Goal: Transaction & Acquisition: Book appointment/travel/reservation

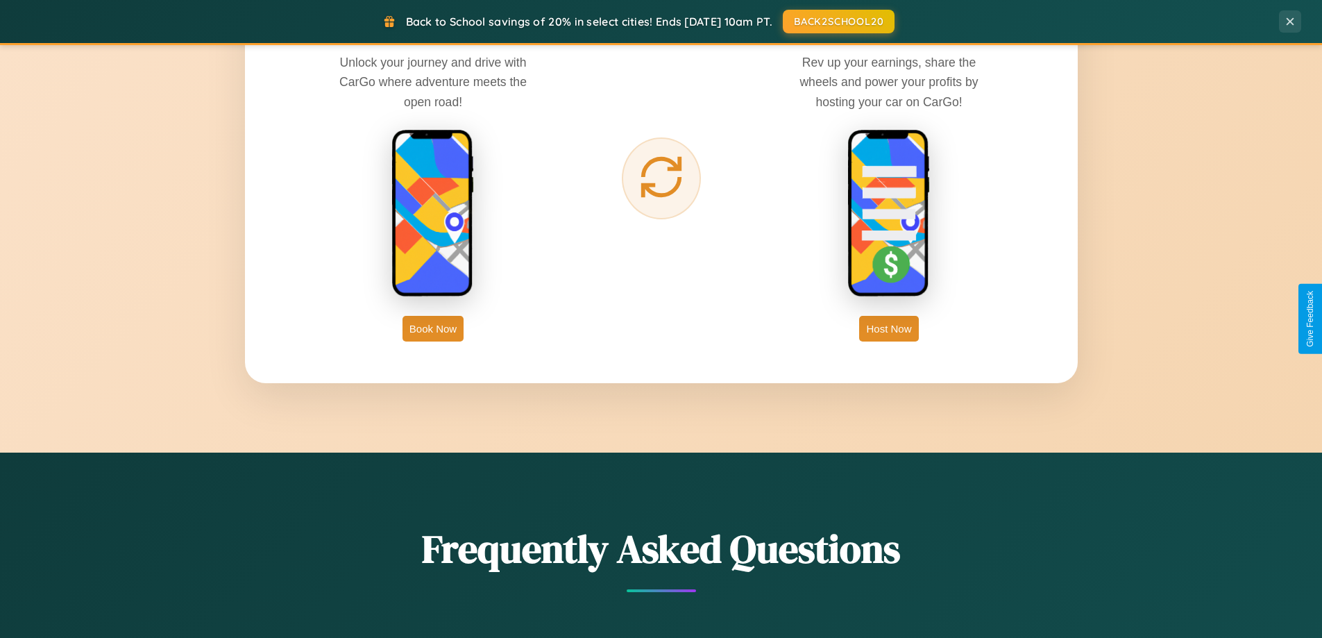
scroll to position [2230, 0]
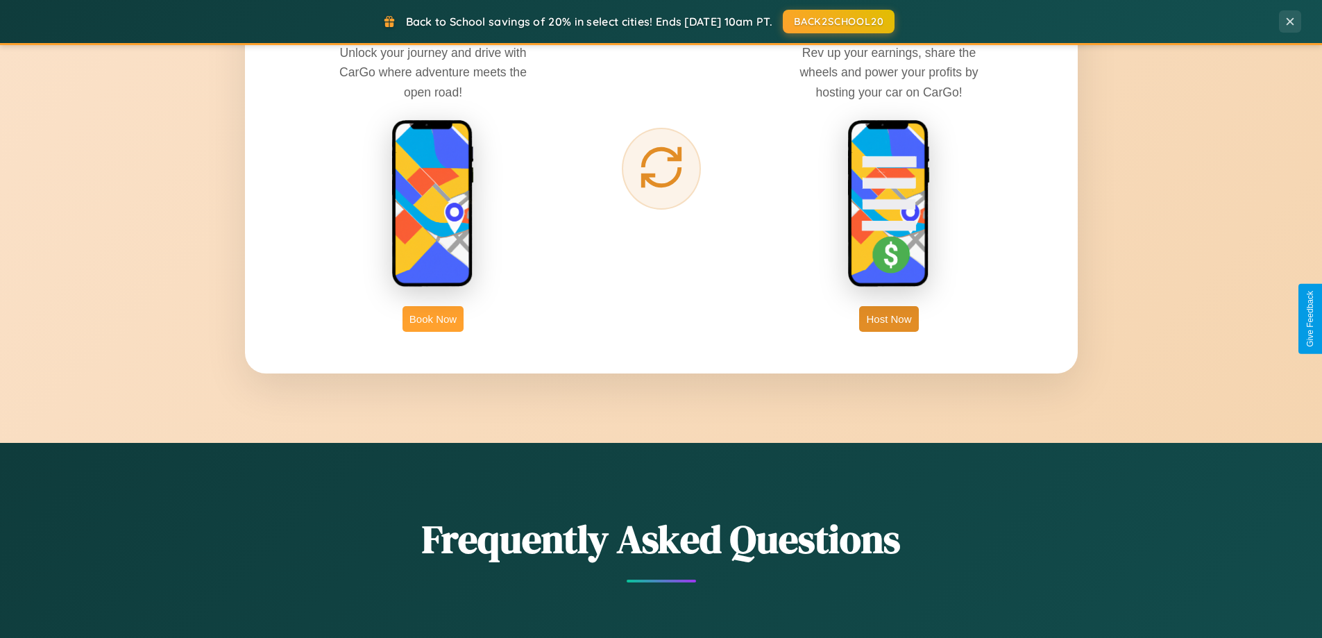
click at [433, 319] on button "Book Now" at bounding box center [432, 319] width 61 height 26
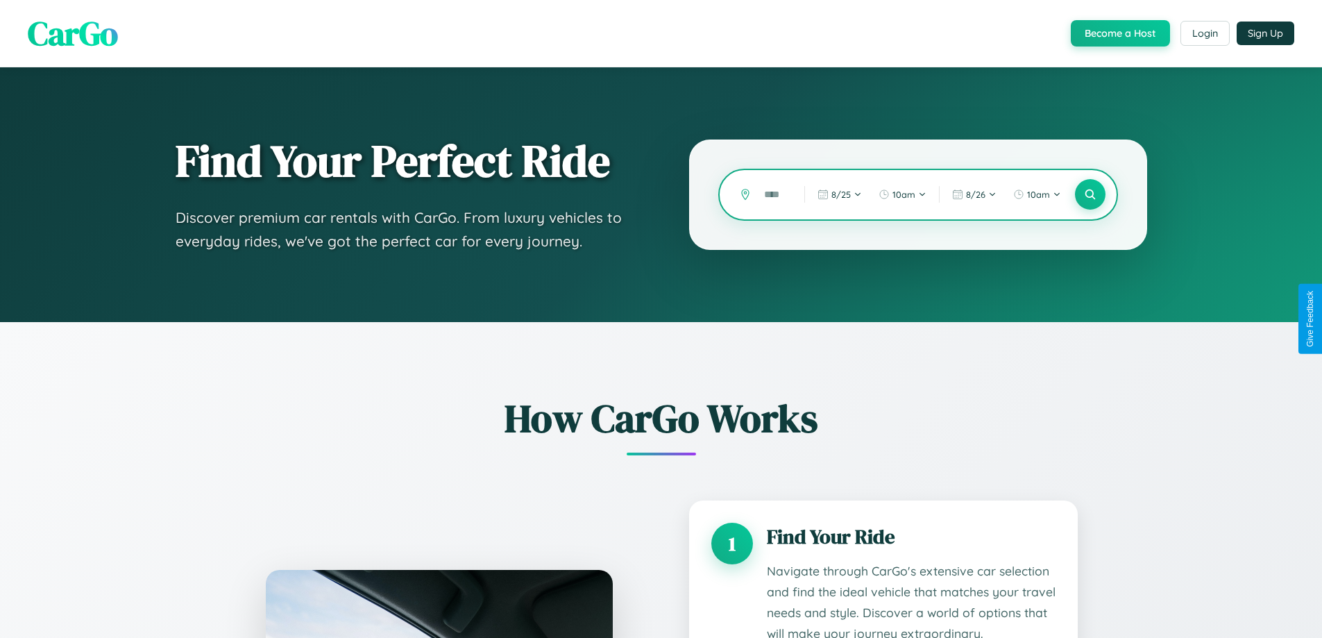
click at [774, 194] on input "text" at bounding box center [773, 195] width 33 height 24
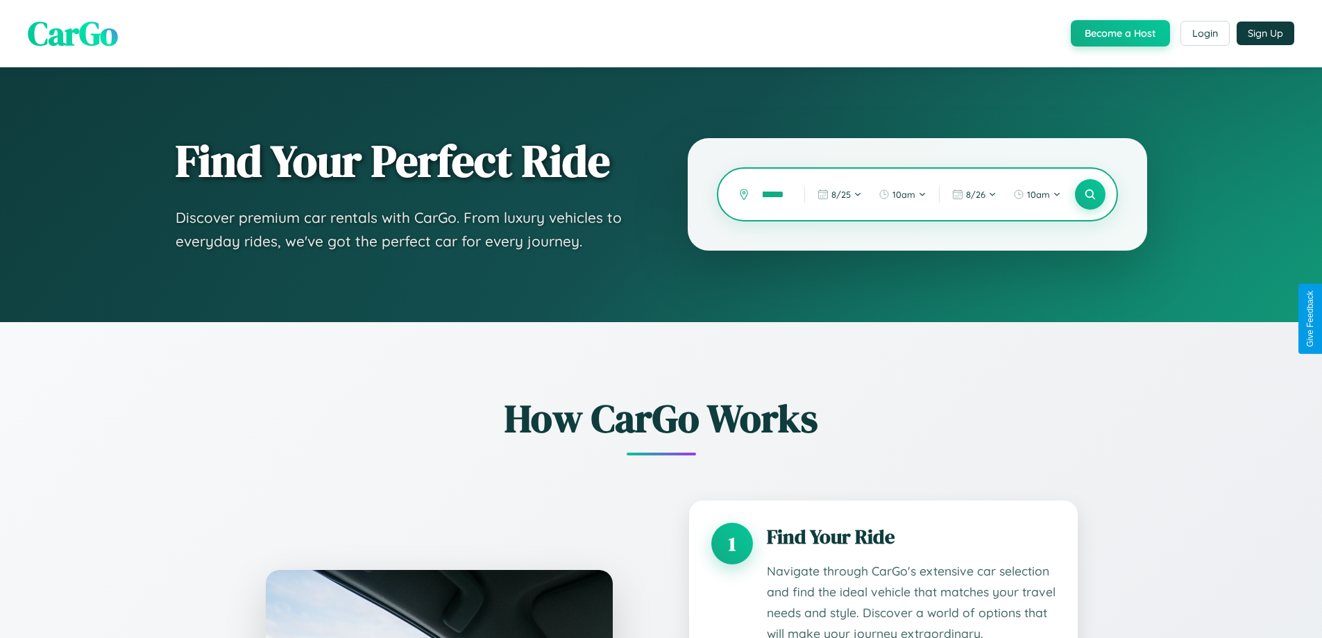
scroll to position [0, 28]
type input "*********"
click at [1090, 194] on icon at bounding box center [1089, 194] width 13 height 13
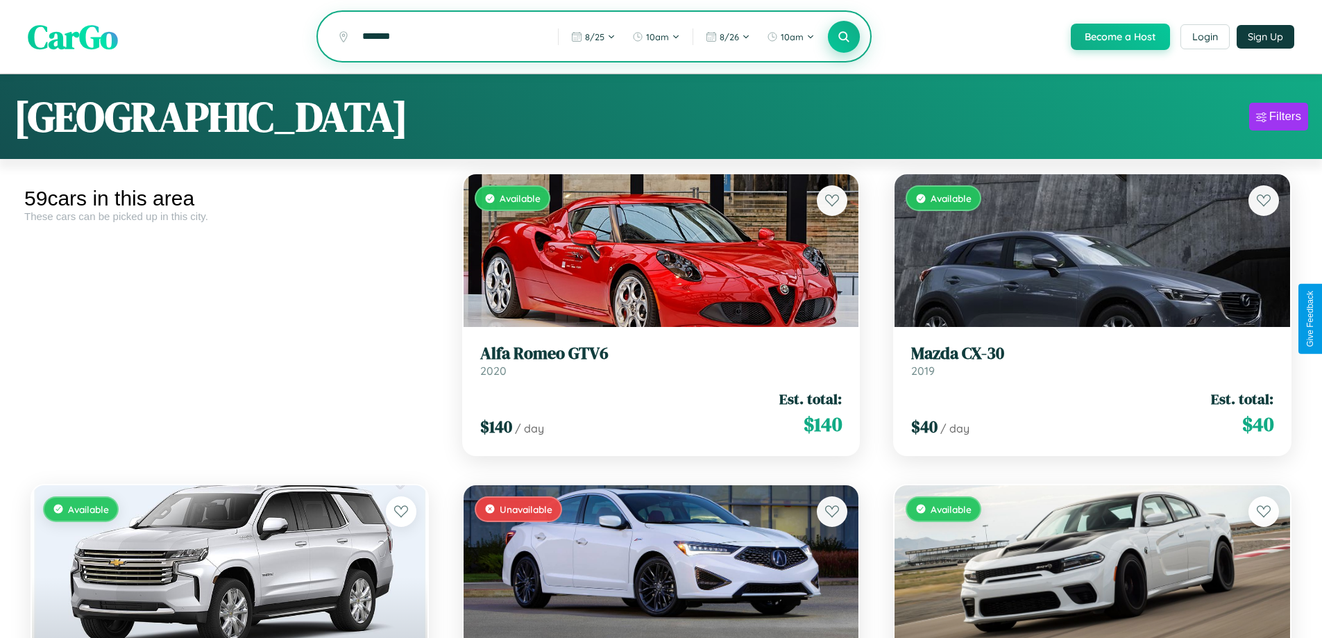
click at [843, 37] on icon at bounding box center [844, 36] width 13 height 13
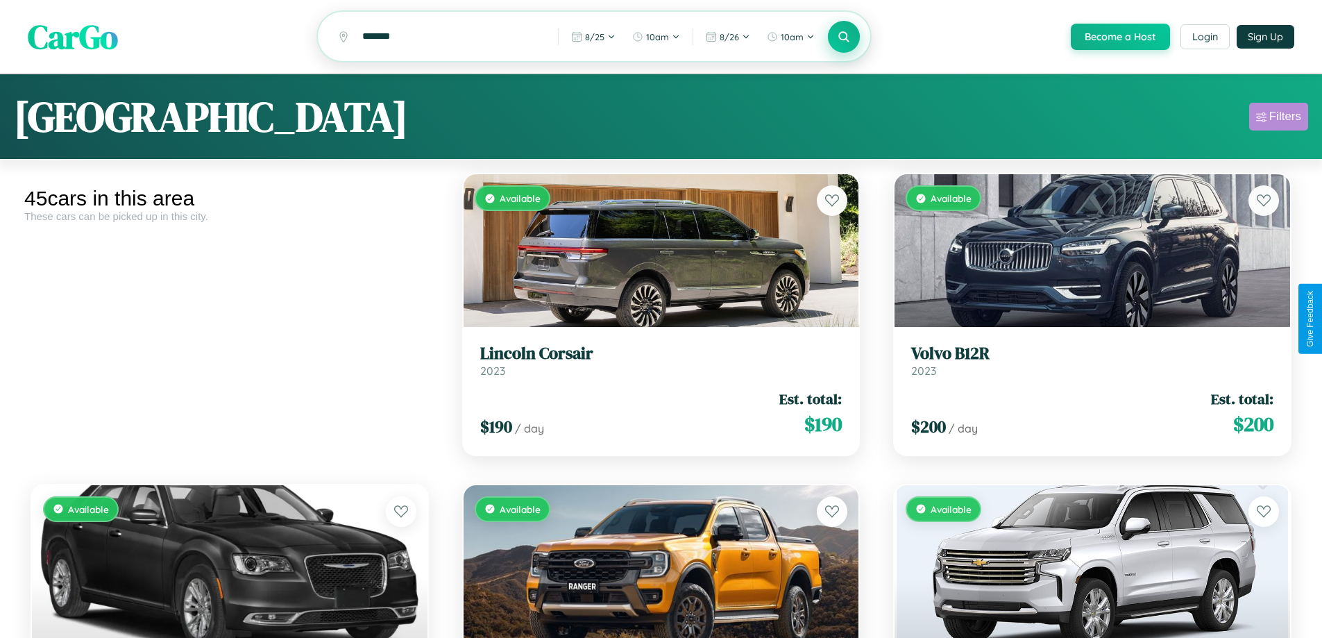
click at [1278, 119] on div "Filters" at bounding box center [1285, 117] width 32 height 14
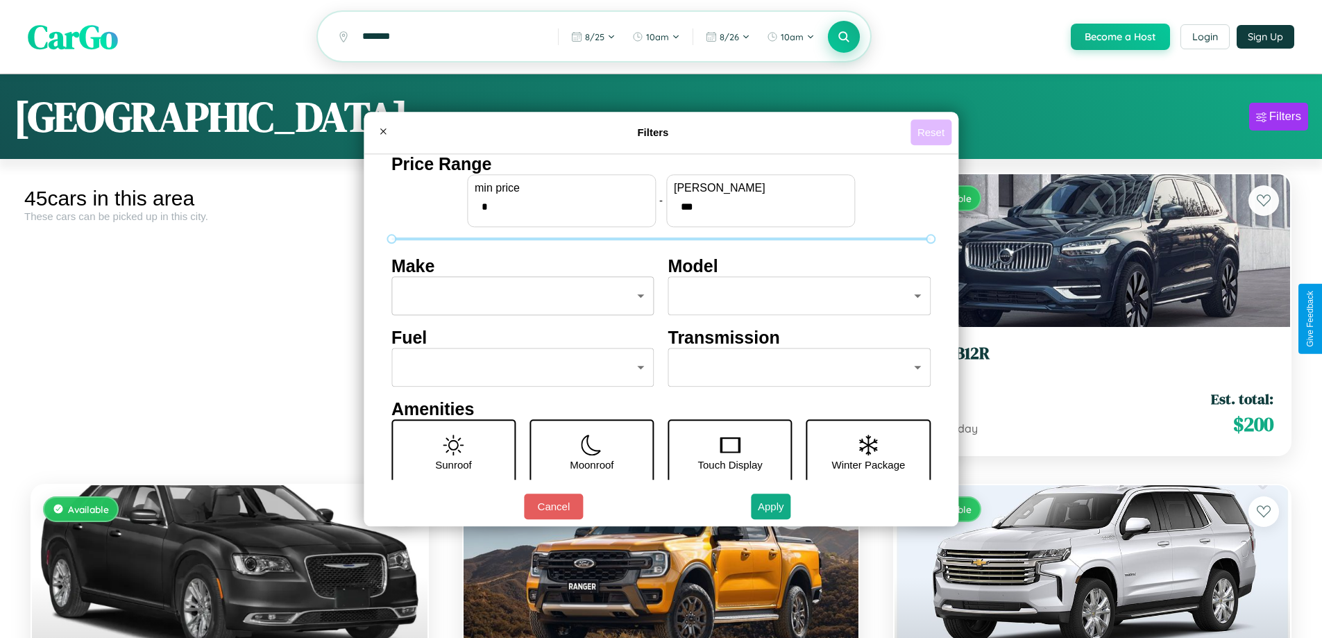
click at [933, 132] on button "Reset" at bounding box center [930, 132] width 41 height 26
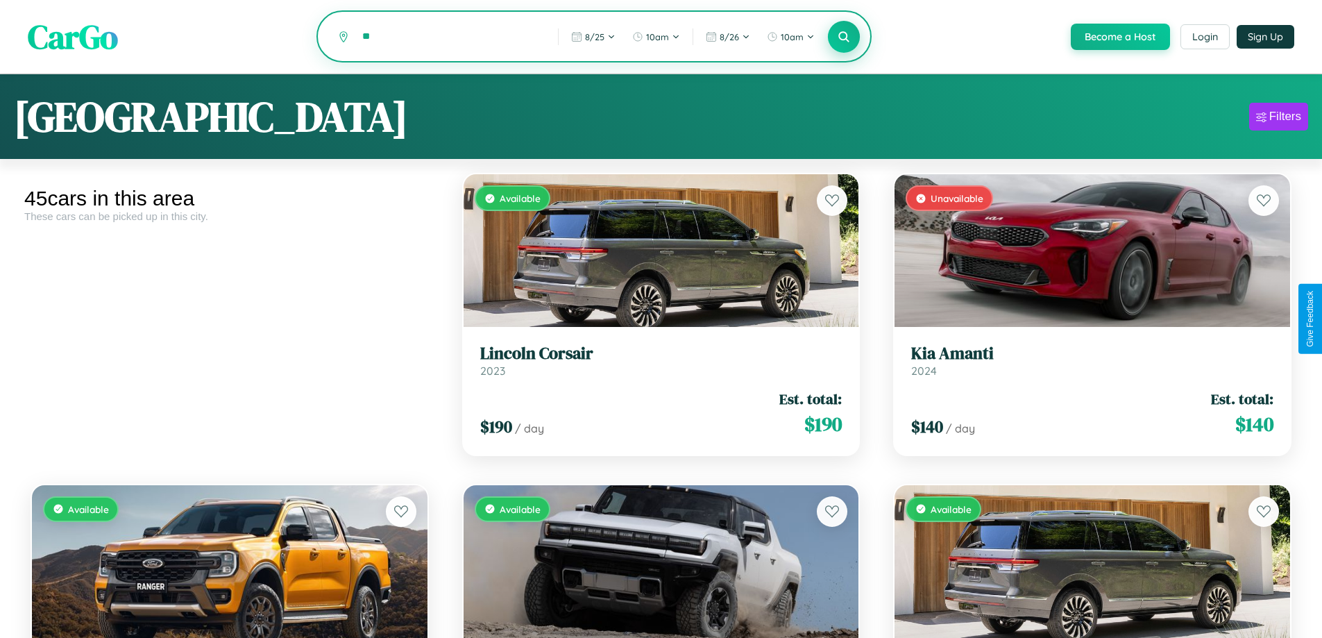
type input "*"
type input "******"
click at [843, 37] on icon at bounding box center [844, 36] width 13 height 13
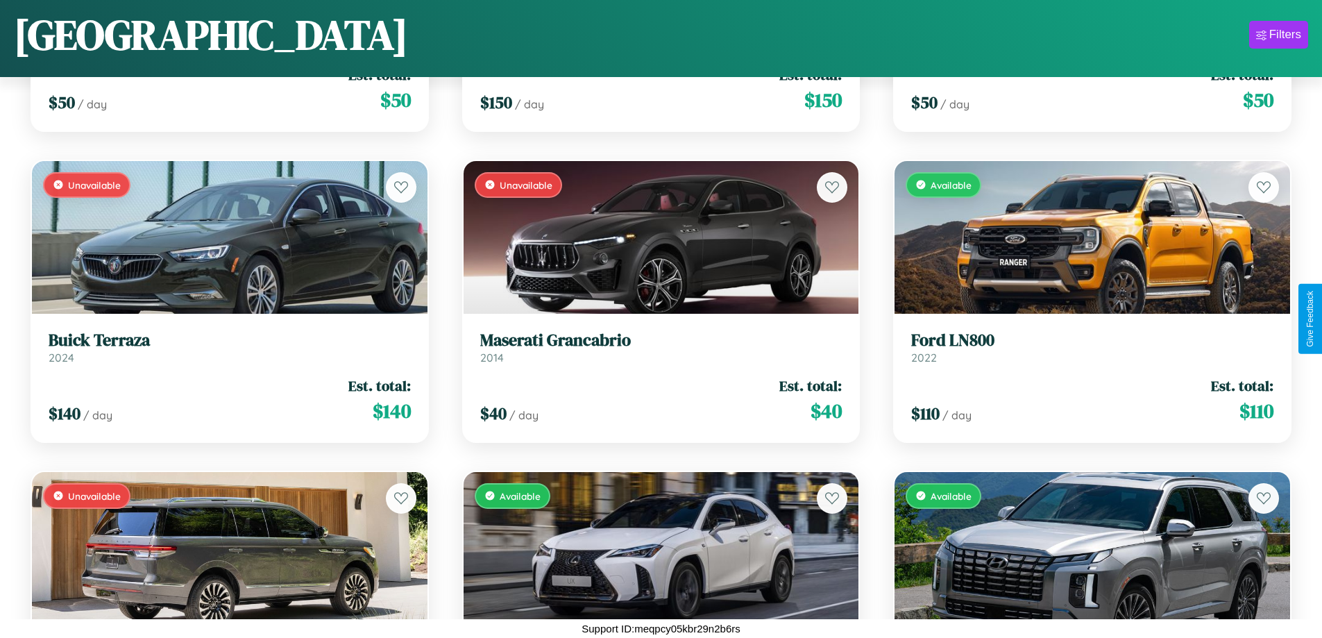
scroll to position [5390, 0]
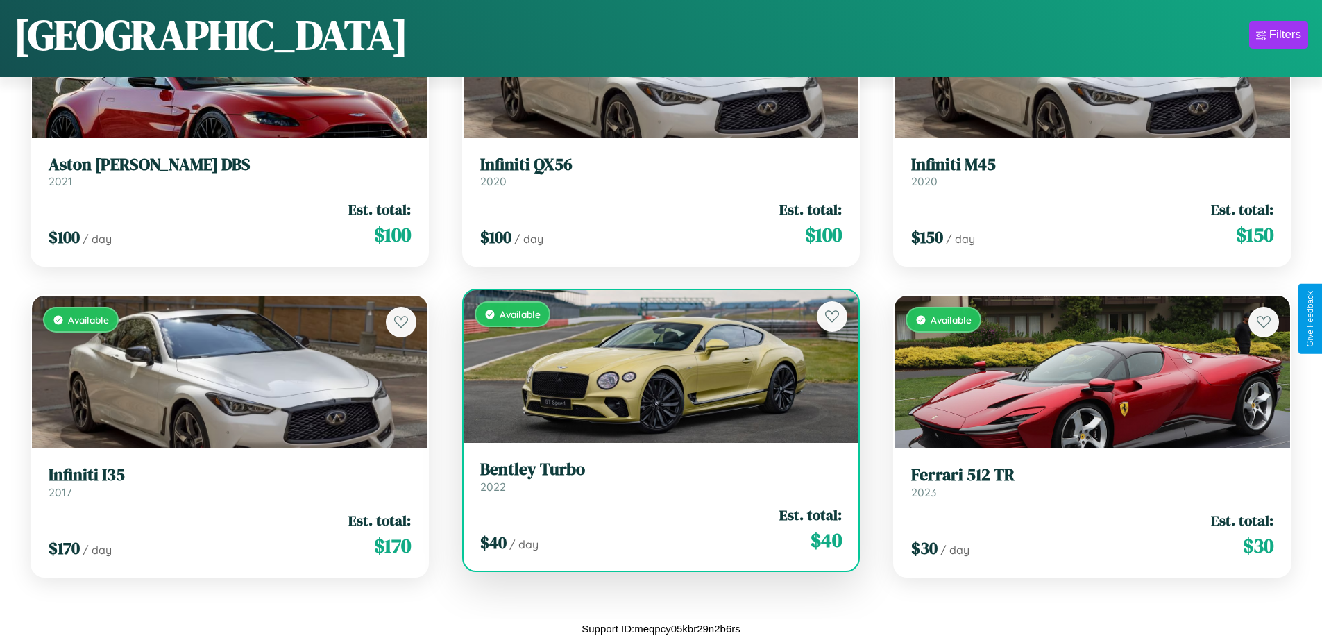
click at [655, 476] on h3 "Bentley Turbo" at bounding box center [661, 469] width 362 height 20
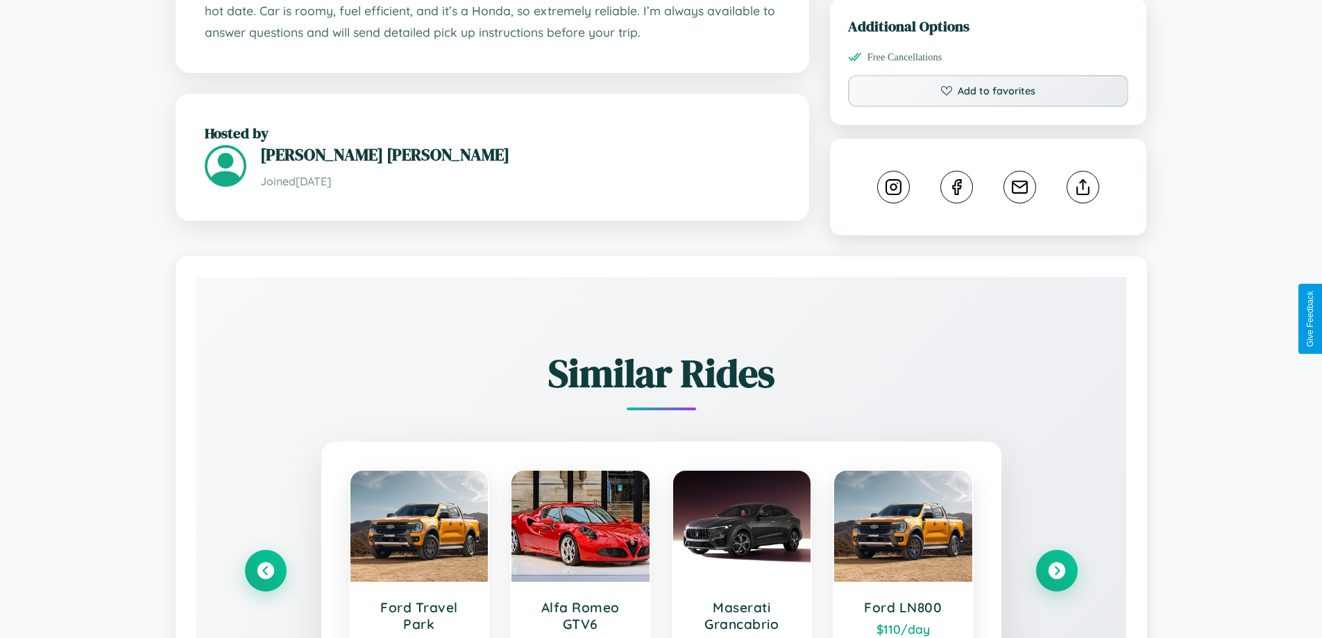
scroll to position [772, 0]
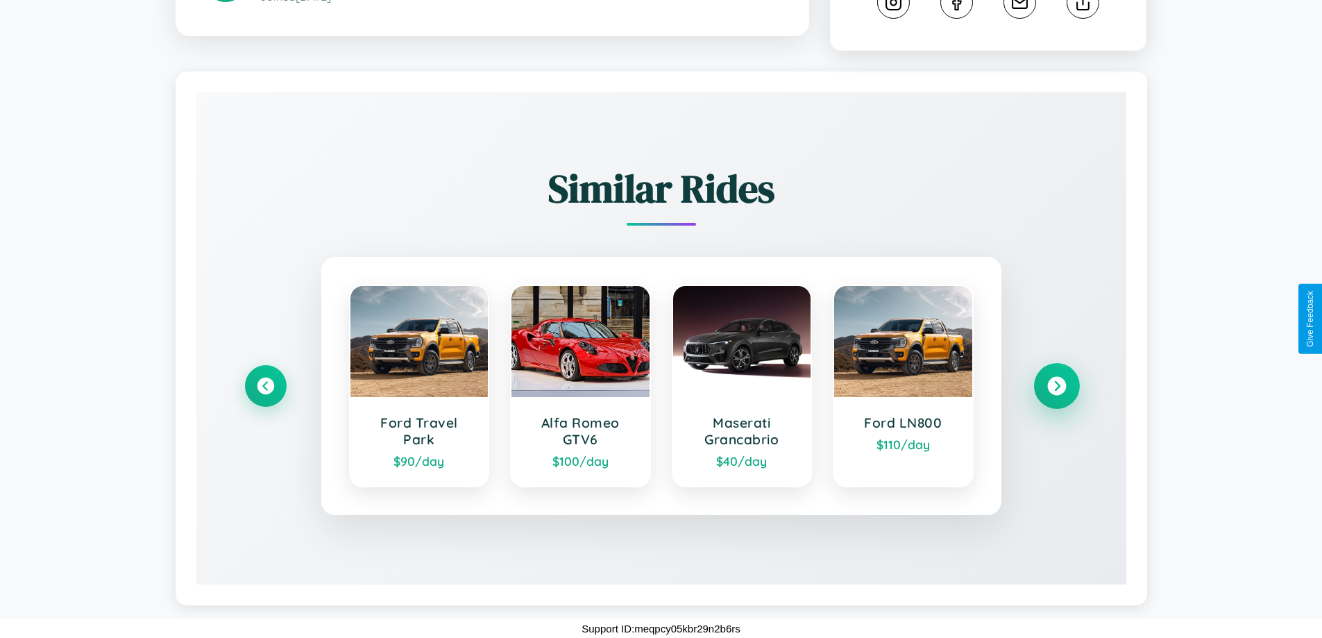
click at [1056, 386] on icon at bounding box center [1056, 386] width 19 height 19
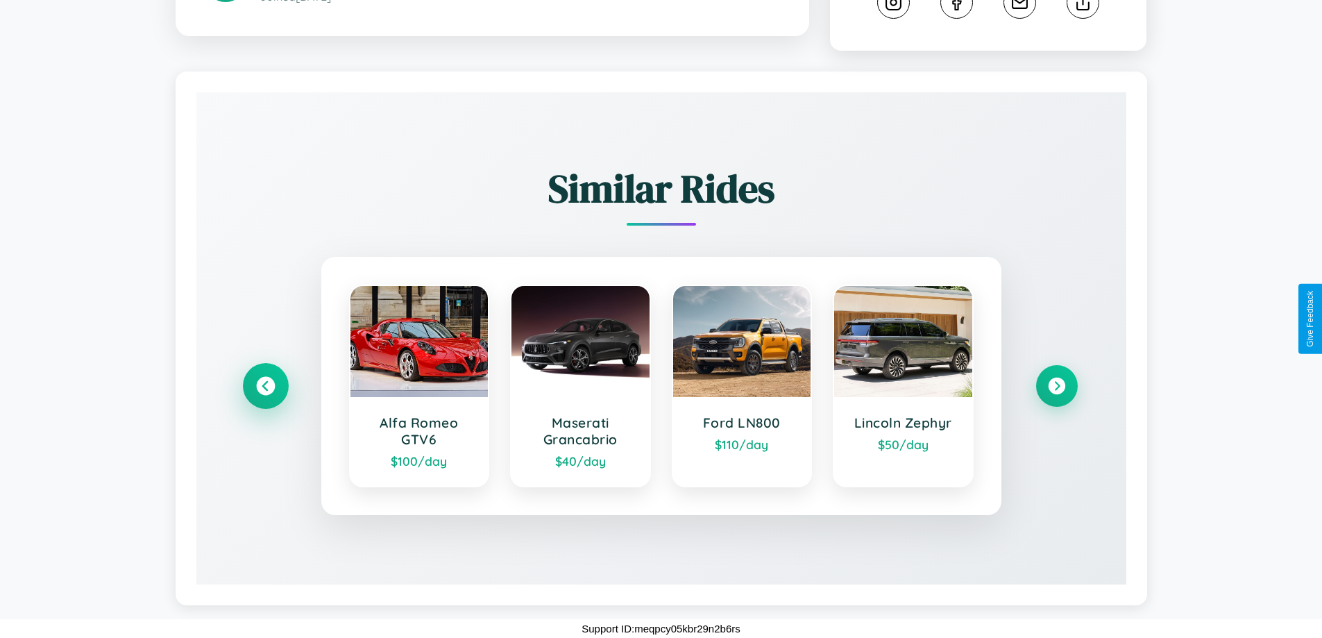
click at [265, 386] on icon at bounding box center [265, 386] width 19 height 19
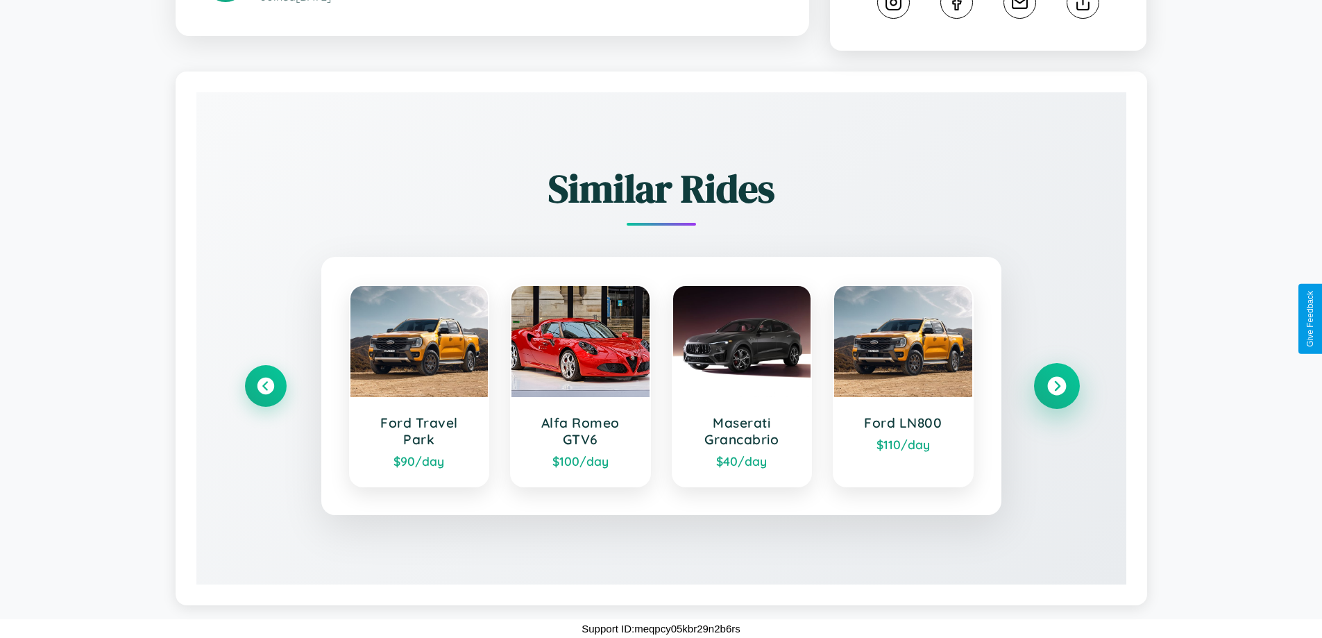
click at [1056, 386] on icon at bounding box center [1056, 386] width 19 height 19
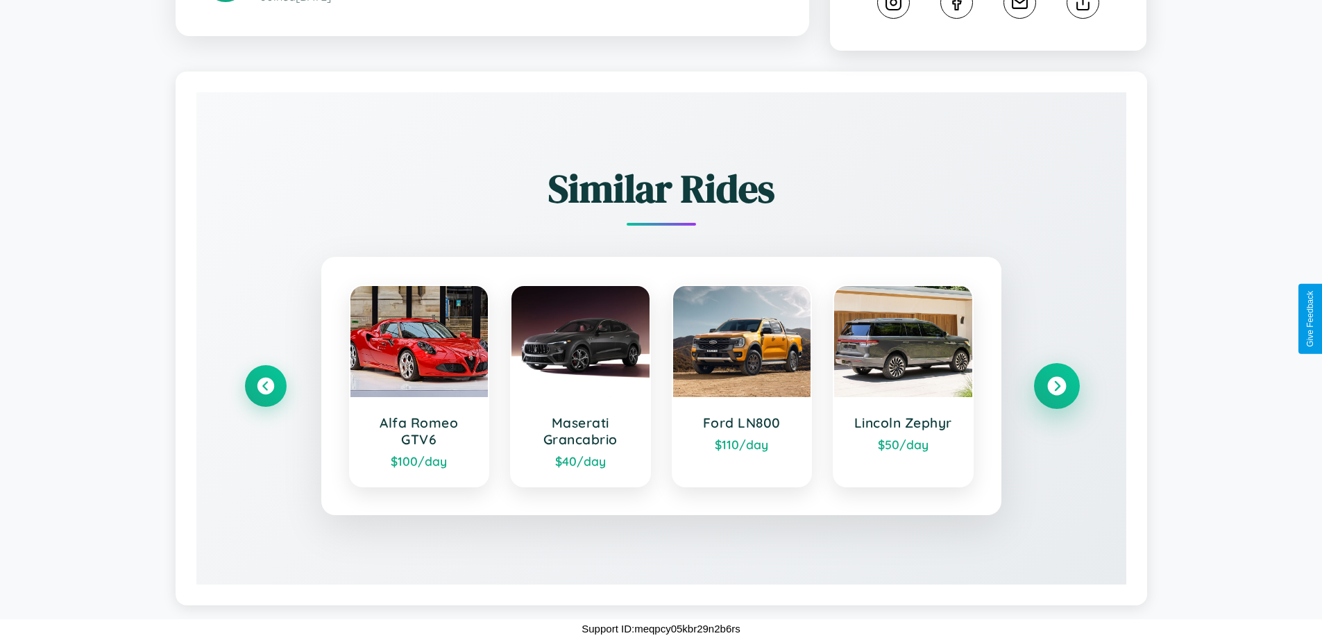
click at [1056, 386] on icon at bounding box center [1056, 386] width 19 height 19
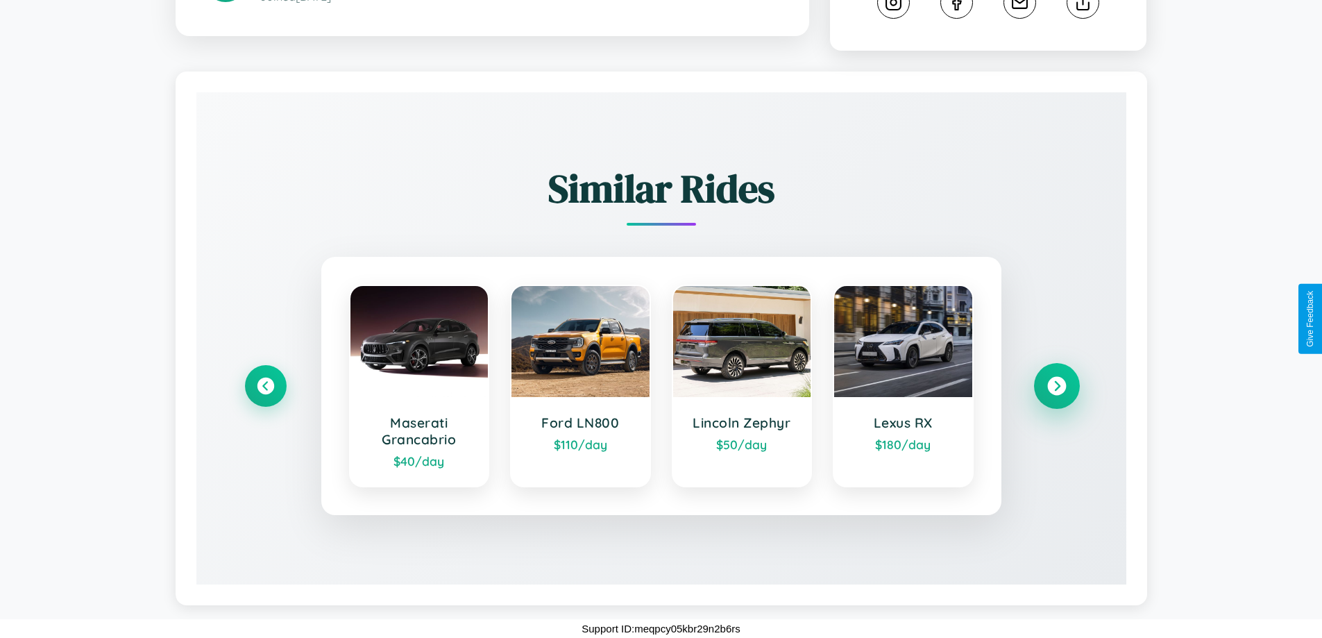
click at [1056, 386] on icon at bounding box center [1056, 386] width 19 height 19
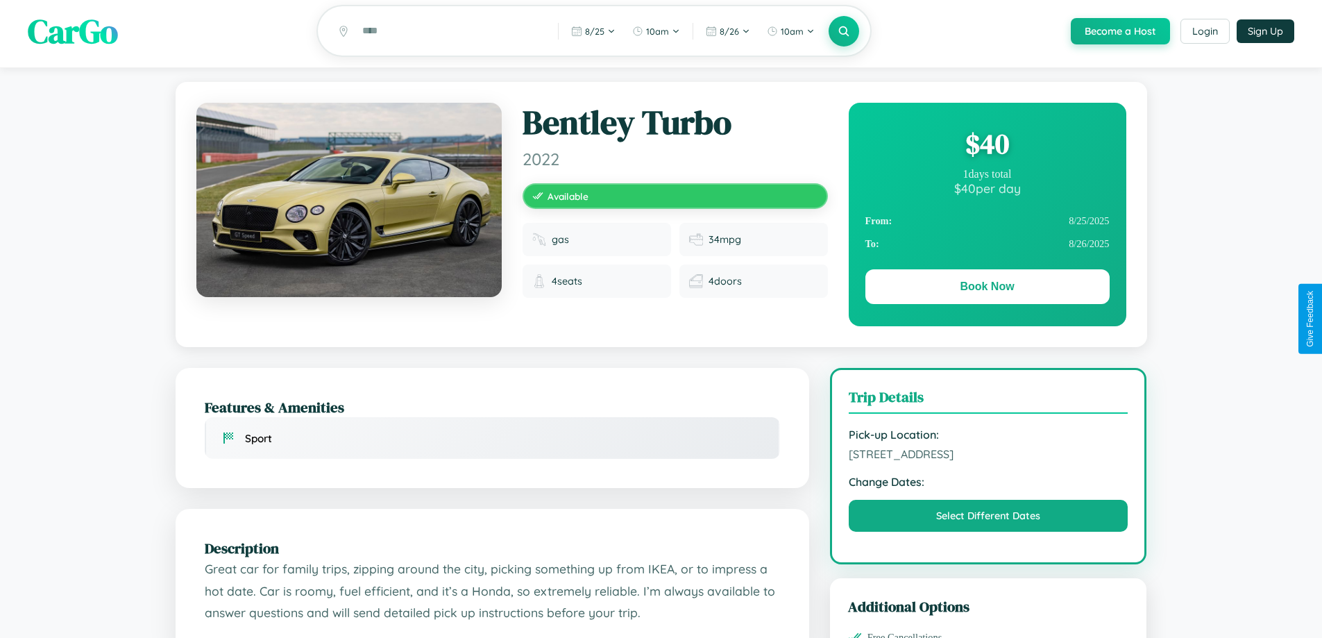
scroll to position [0, 0]
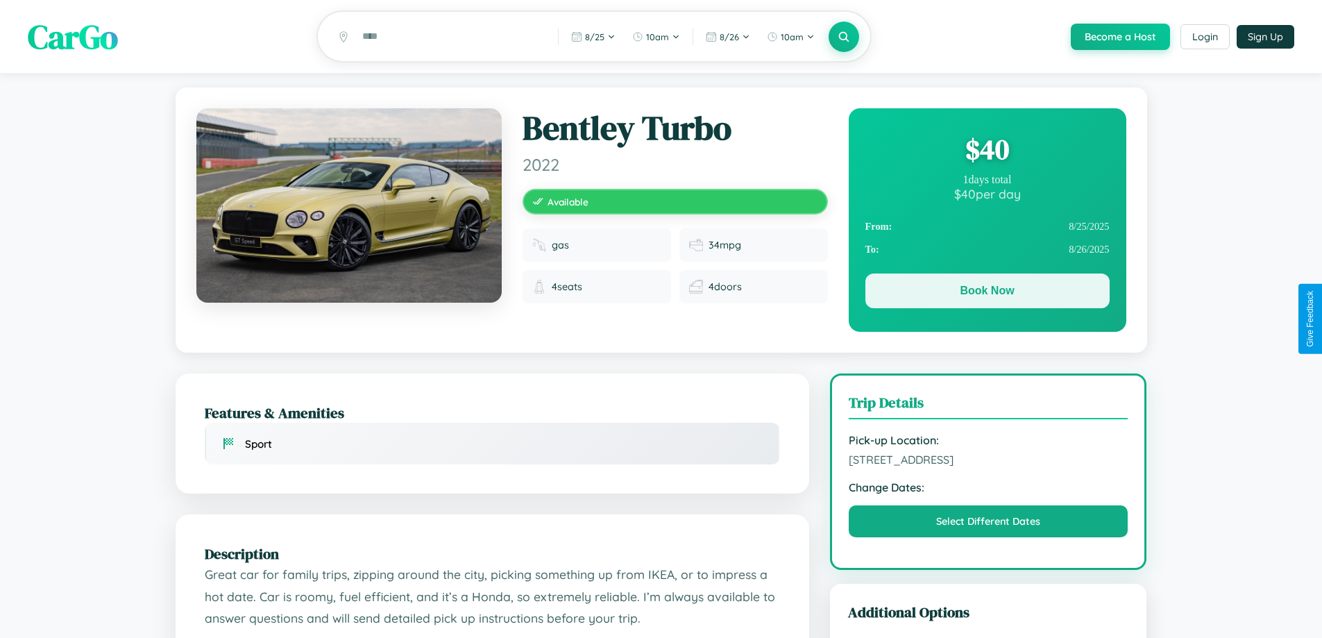
click at [987, 293] on button "Book Now" at bounding box center [987, 290] width 244 height 35
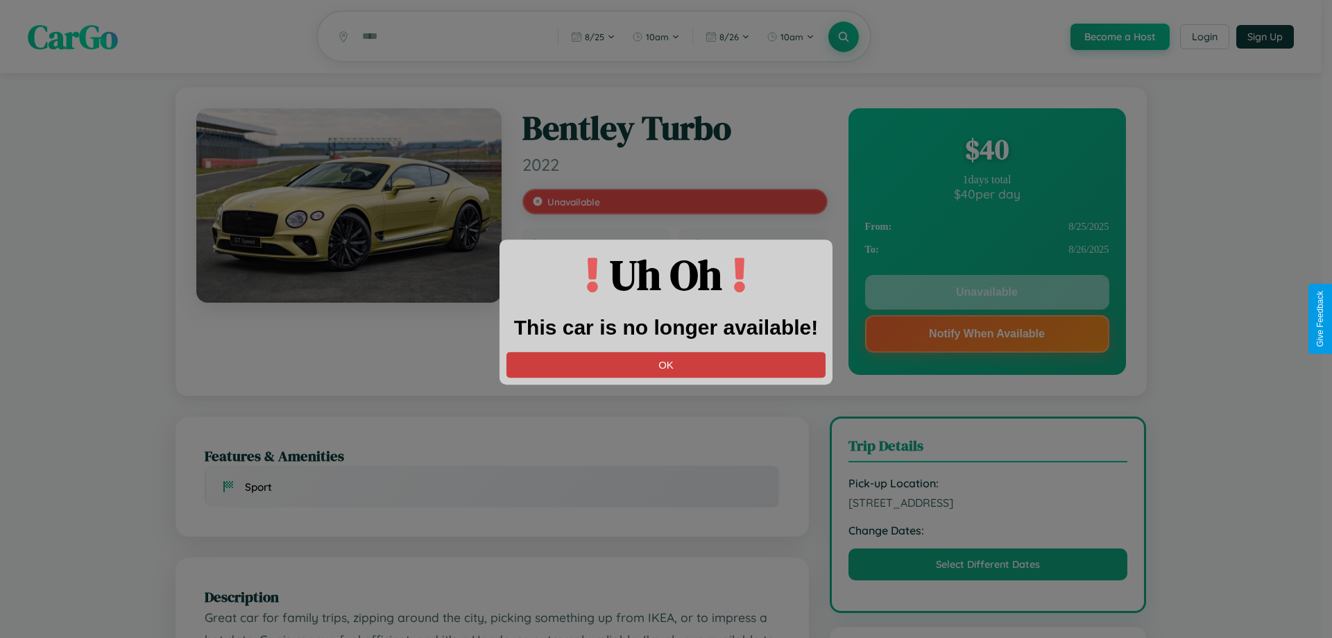
click at [666, 364] on button "OK" at bounding box center [666, 365] width 319 height 26
